Goal: Transaction & Acquisition: Purchase product/service

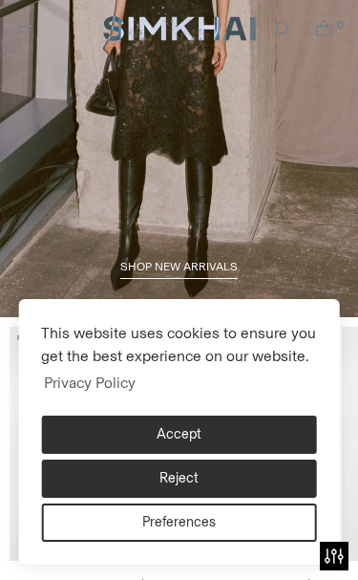
scroll to position [254, 0]
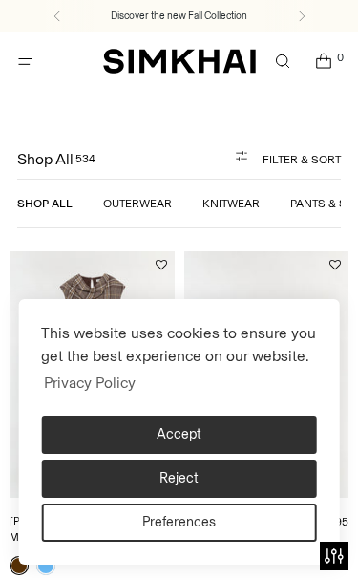
click at [240, 202] on link "Knitwear" at bounding box center [231, 203] width 57 height 13
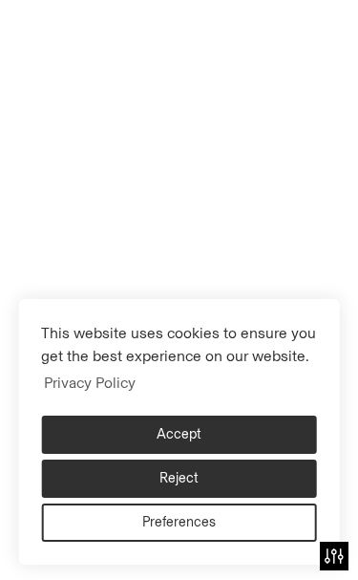
click at [254, 482] on button "Reject" at bounding box center [179, 479] width 276 height 38
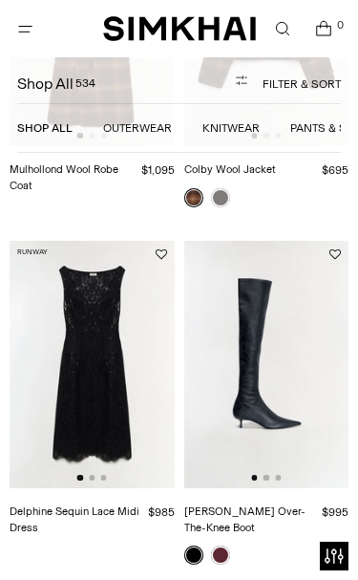
scroll to position [710, 0]
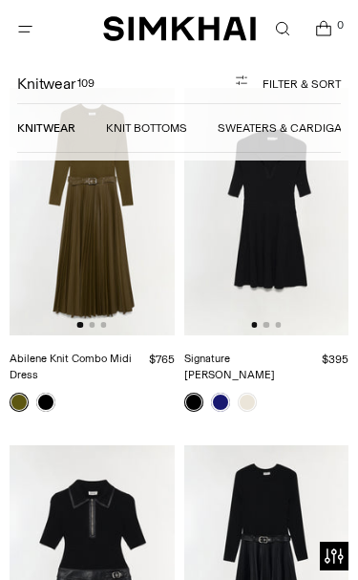
scroll to position [7876, 0]
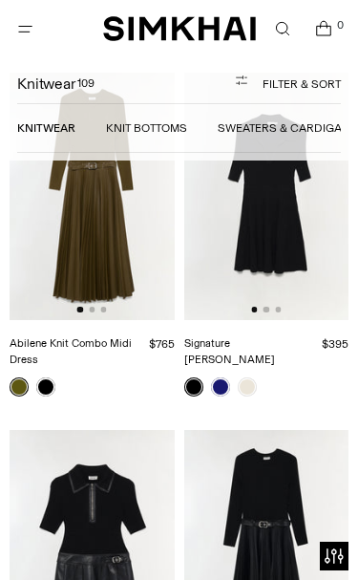
click at [280, 26] on icon "Open search modal" at bounding box center [282, 28] width 20 height 15
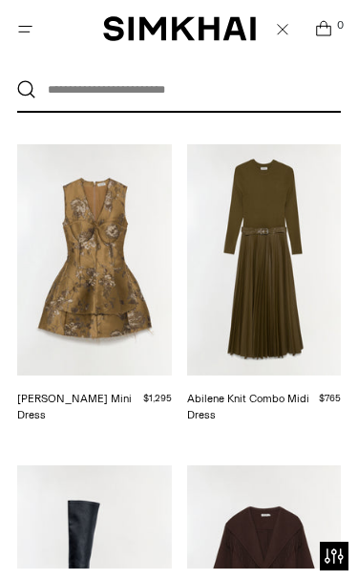
scroll to position [135, 0]
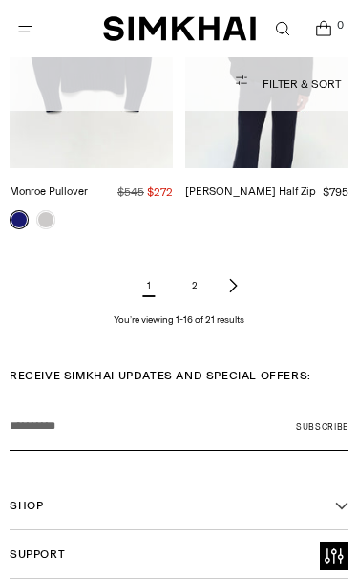
scroll to position [2732, 0]
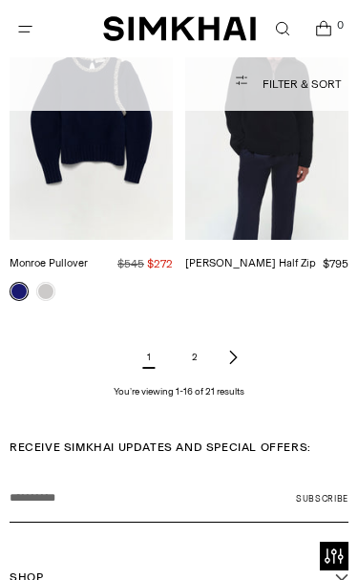
click at [202, 347] on link "2" at bounding box center [195, 357] width 38 height 38
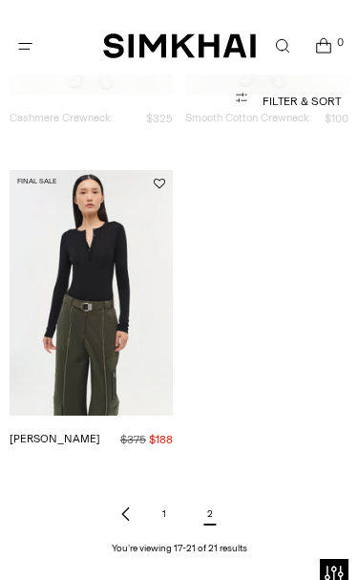
scroll to position [848, 0]
